Goal: Communication & Community: Answer question/provide support

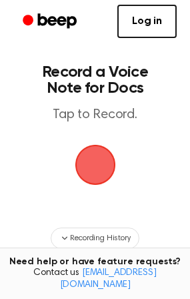
click at [99, 168] on span "button" at bounding box center [95, 165] width 41 height 41
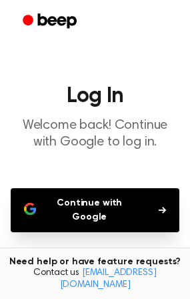
click at [103, 198] on button "Continue with Google" at bounding box center [95, 210] width 169 height 44
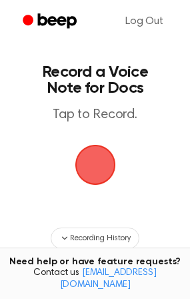
click at [91, 177] on span "button" at bounding box center [95, 164] width 37 height 37
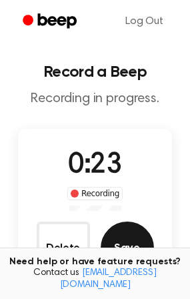
click at [138, 246] on button "Save" at bounding box center [127, 248] width 53 height 53
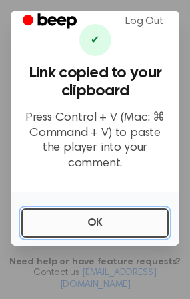
click at [93, 228] on button "OK" at bounding box center [95, 222] width 148 height 29
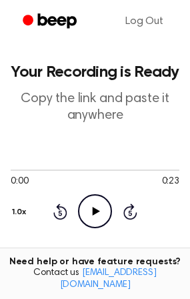
click at [99, 212] on icon at bounding box center [96, 211] width 7 height 9
click at [128, 212] on icon "Skip 5 seconds" at bounding box center [130, 211] width 15 height 17
click at [105, 215] on icon "Pause Audio" at bounding box center [95, 211] width 34 height 34
click at [95, 212] on icon at bounding box center [96, 211] width 7 height 9
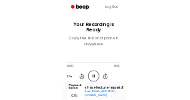
scroll to position [10, 0]
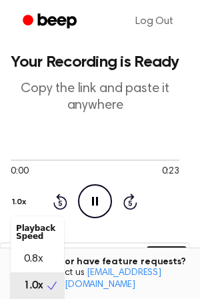
click at [28, 207] on button "1.0x" at bounding box center [21, 202] width 20 height 23
click at [153, 252] on main "Your Recording is Ready Copy the link and paste it anywhere 0:00 0:23 1.0x Play…" at bounding box center [95, 296] width 190 height 612
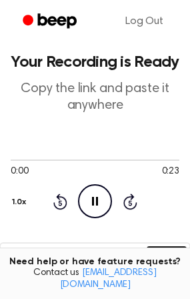
click at [95, 203] on icon "Pause Audio" at bounding box center [95, 201] width 34 height 34
click at [77, 100] on p "Copy the link and paste it anywhere" at bounding box center [95, 97] width 169 height 33
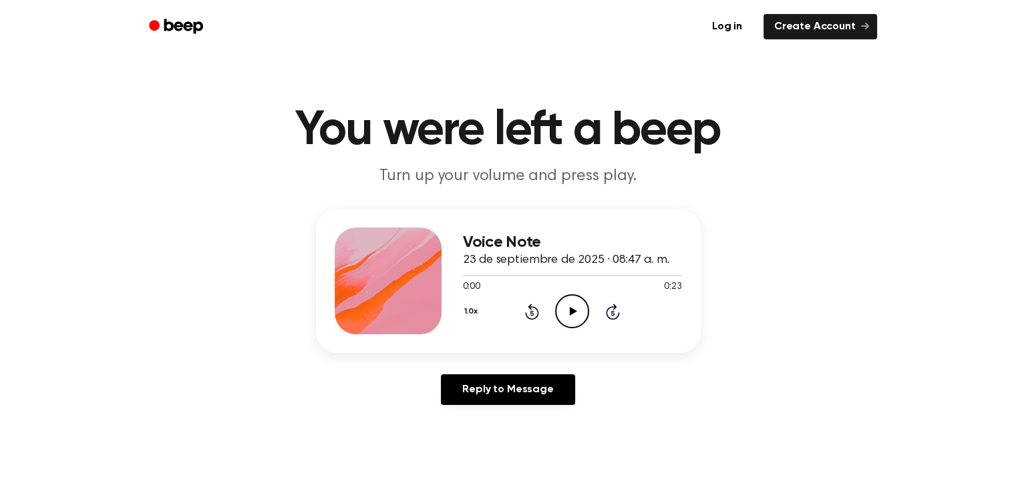
click at [576, 318] on icon "Play Audio" at bounding box center [572, 311] width 34 height 34
click at [543, 381] on link "Reply to Message" at bounding box center [508, 390] width 134 height 31
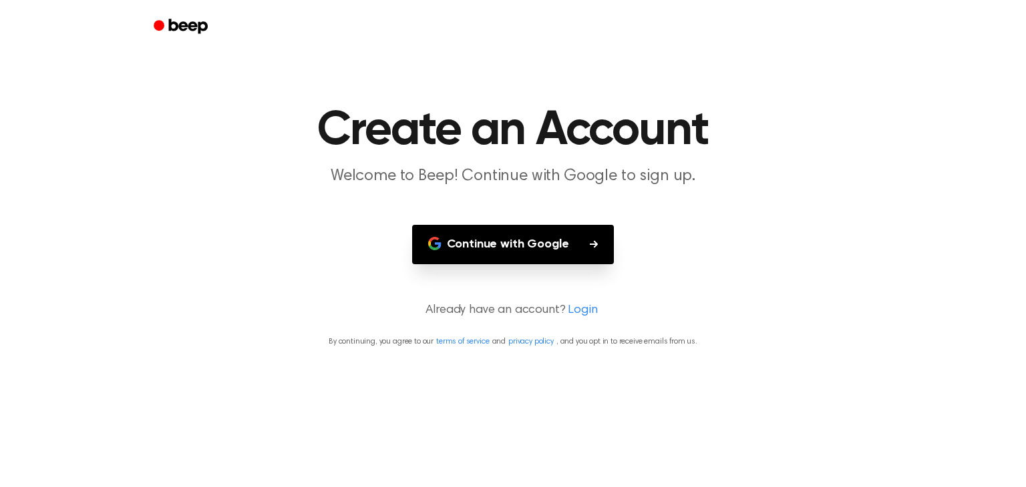
click at [569, 250] on button "Continue with Google" at bounding box center [513, 244] width 202 height 39
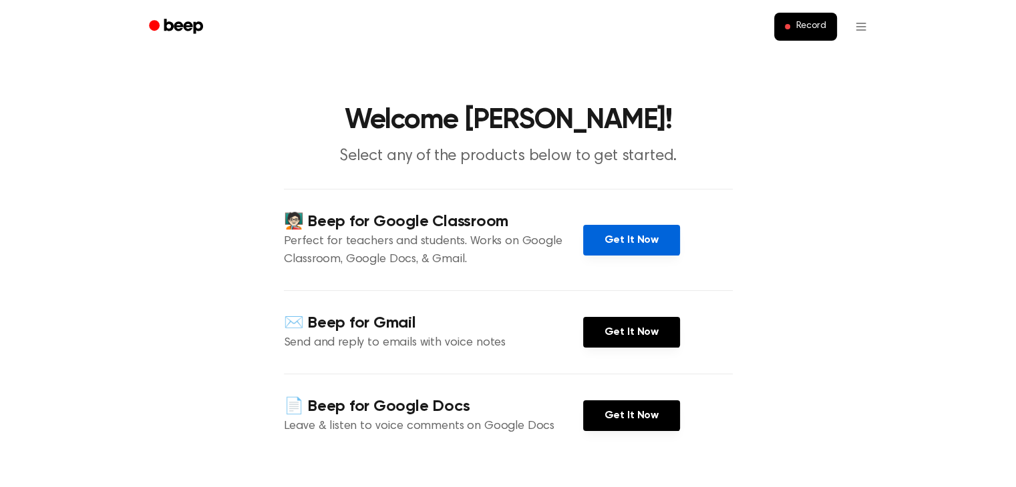
click at [642, 235] on link "Get It Now" at bounding box center [631, 240] width 97 height 31
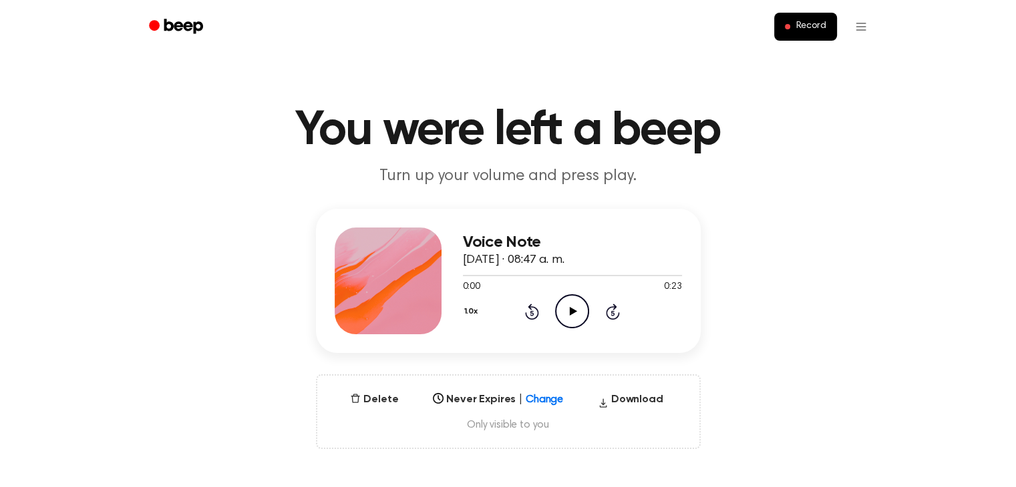
click at [576, 310] on icon "Play Audio" at bounding box center [572, 311] width 34 height 34
click at [485, 242] on h3 "Voice Note" at bounding box center [572, 243] width 219 height 18
click at [571, 305] on icon "Play Audio" at bounding box center [572, 311] width 34 height 34
click at [571, 305] on icon "Pause Audio" at bounding box center [572, 311] width 34 height 34
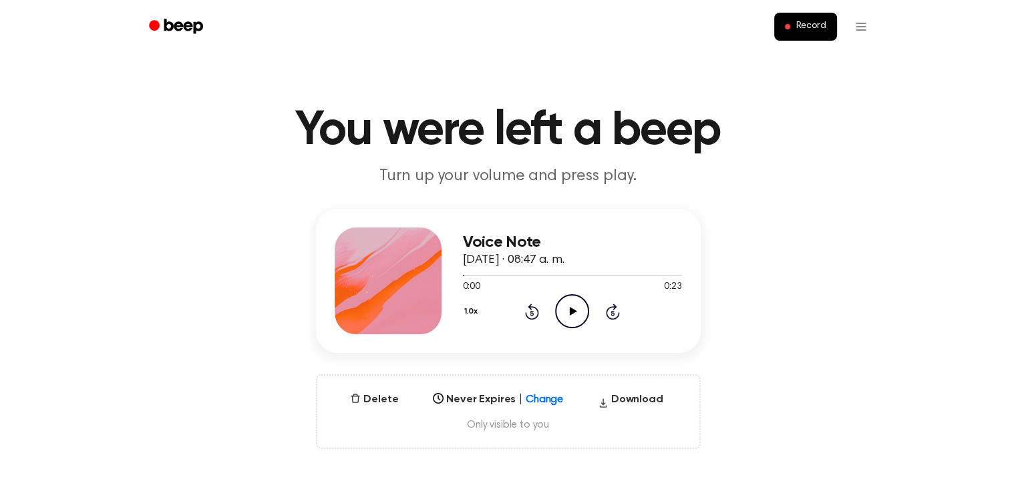
click at [571, 305] on icon "Play Audio" at bounding box center [572, 311] width 34 height 34
